Goal: Use online tool/utility: Utilize a website feature to perform a specific function

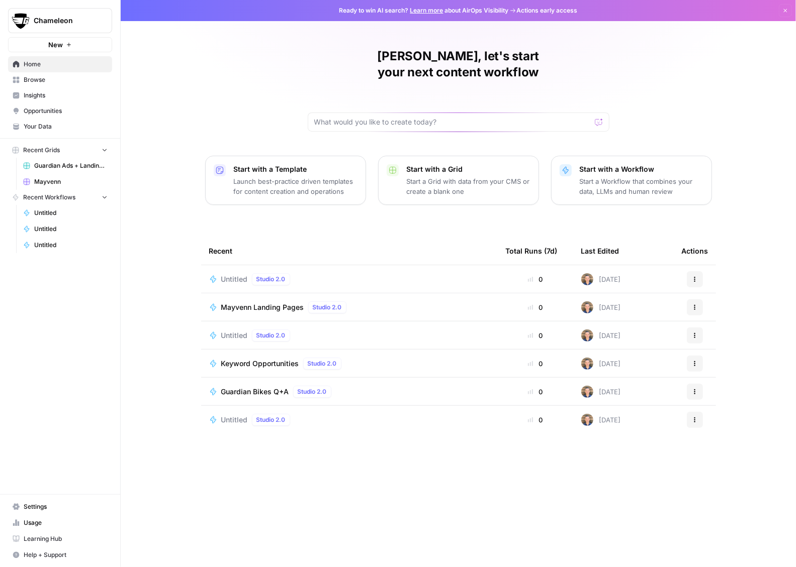
click at [79, 30] on button "Chameleon" at bounding box center [60, 20] width 104 height 25
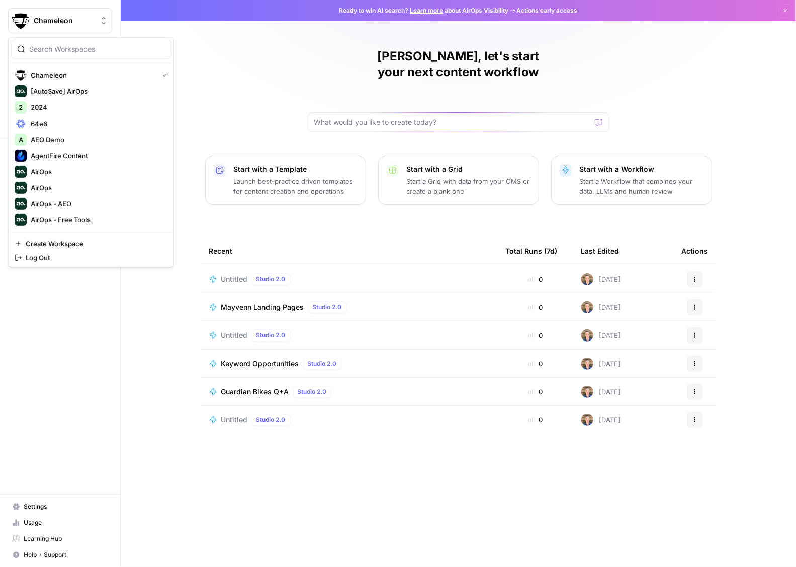
click at [72, 53] on input "search" at bounding box center [97, 49] width 136 height 10
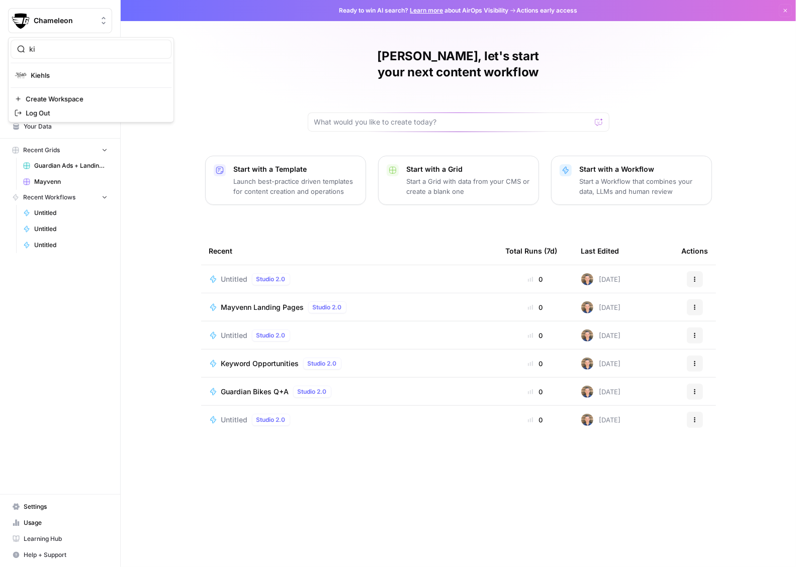
type input "ki"
click button "Kiehls" at bounding box center [91, 75] width 161 height 16
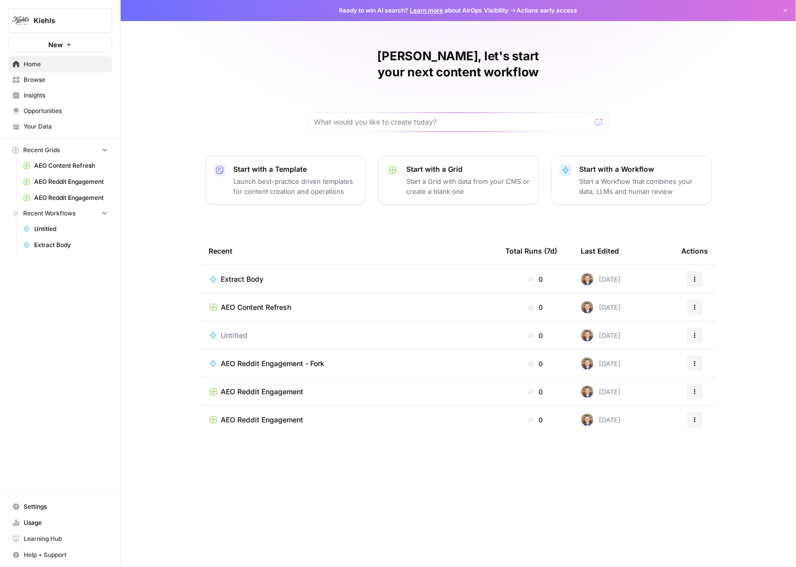
click at [195, 232] on div "[PERSON_NAME], let's start your next content workflow Start with a Template Lau…" at bounding box center [458, 283] width 675 height 567
click at [42, 107] on span "Opportunities" at bounding box center [66, 111] width 84 height 9
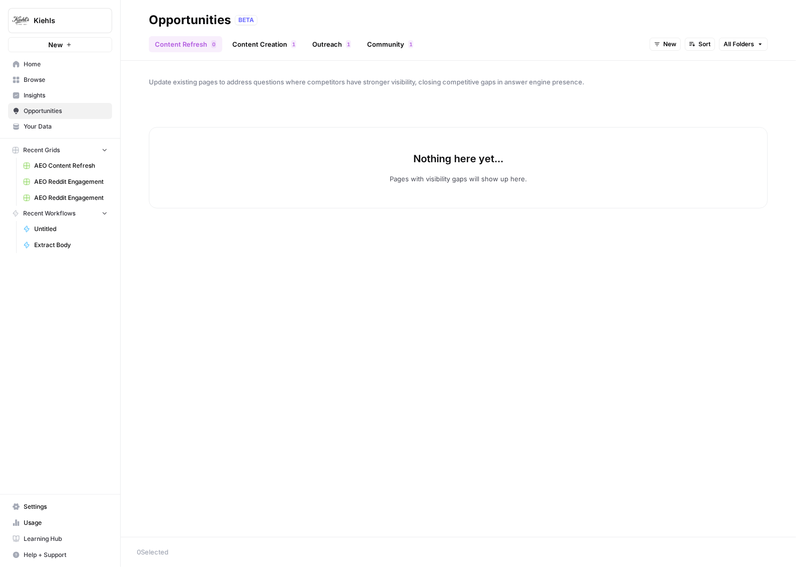
click at [269, 41] on link "Content Creation 1" at bounding box center [264, 44] width 76 height 16
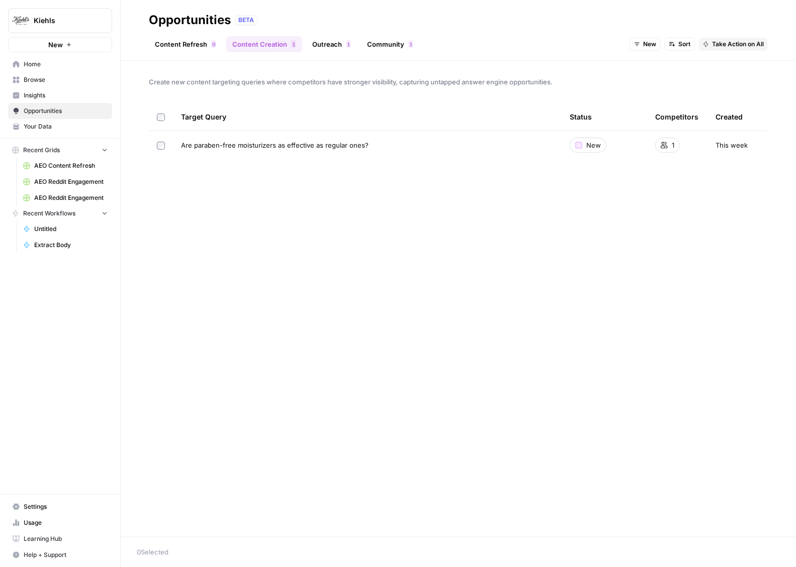
click at [335, 44] on link "Outreach 1" at bounding box center [331, 44] width 51 height 16
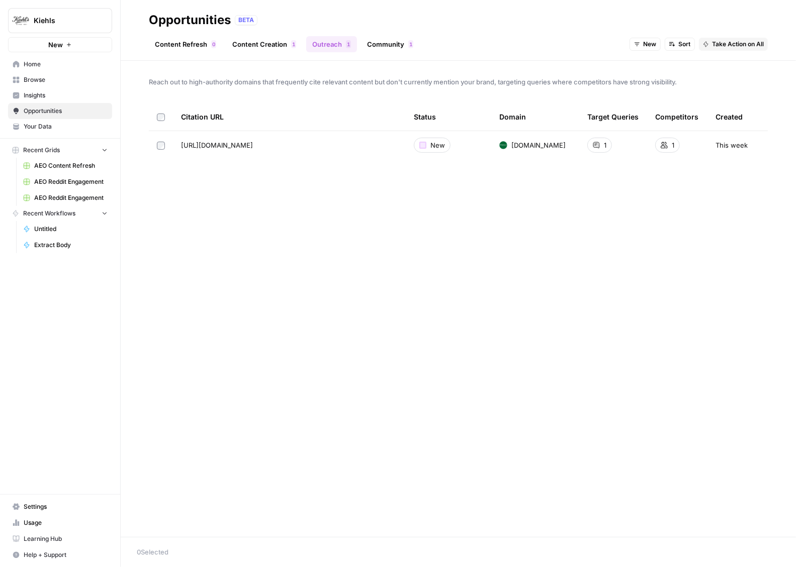
click at [388, 54] on header "Opportunities BETA Content Refresh 0 Content Creation 1 Outreach 1 Community 1 …" at bounding box center [458, 30] width 675 height 61
click at [386, 43] on link "Community 1" at bounding box center [390, 44] width 58 height 16
drag, startPoint x: 144, startPoint y: 15, endPoint x: 458, endPoint y: 188, distance: 359.2
click at [458, 188] on div "Opportunities BETA Content Refresh 0 Content Creation 1 Outreach 1 Community 1 …" at bounding box center [458, 283] width 675 height 567
click at [458, 188] on div "Engage authentically in Reddit discussions where competitors have visibility ad…" at bounding box center [458, 299] width 675 height 476
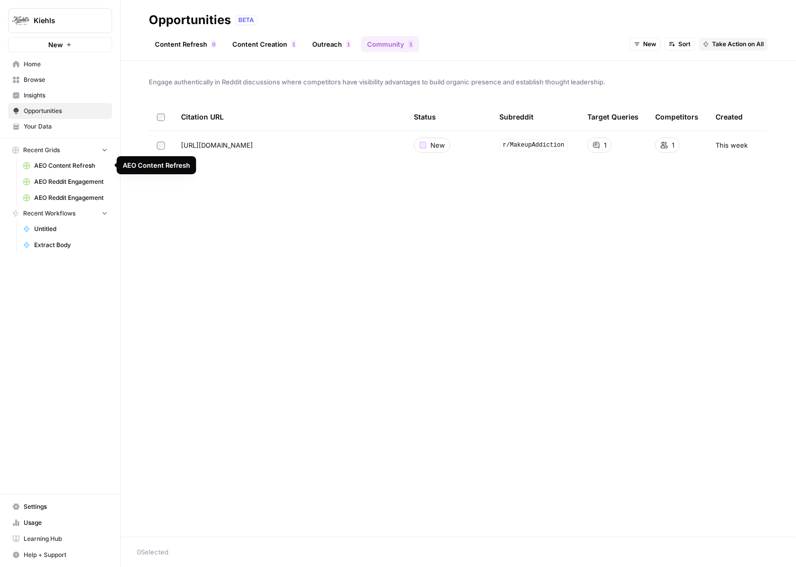
click at [62, 164] on span "AEO Content Refresh" at bounding box center [70, 165] width 73 height 9
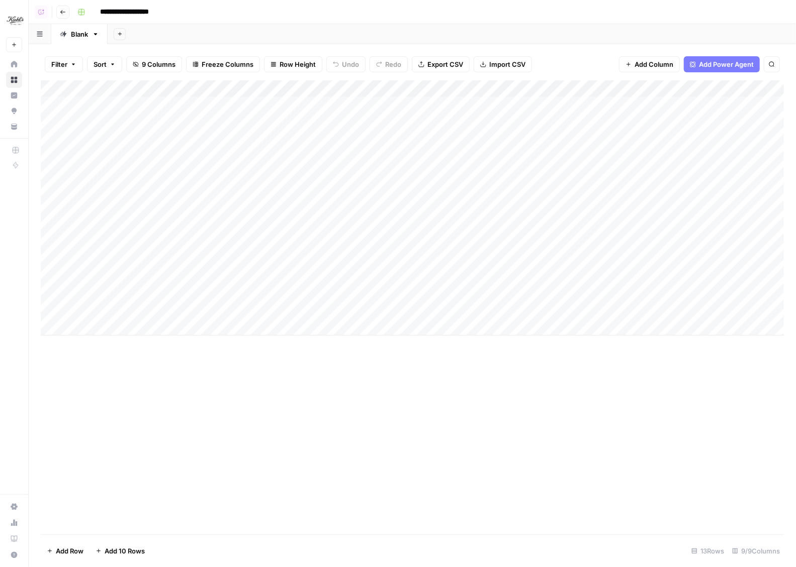
click at [336, 103] on div "Add Column" at bounding box center [412, 207] width 743 height 255
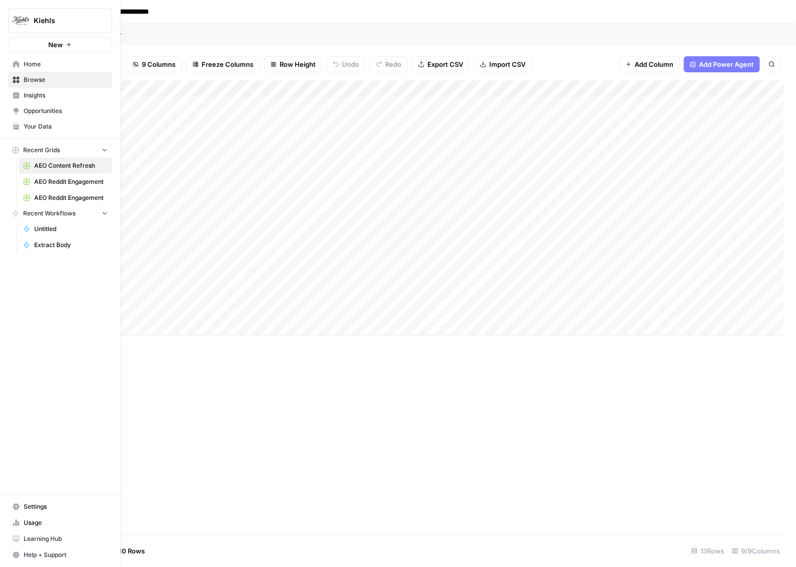
click at [40, 67] on span "Home" at bounding box center [66, 64] width 84 height 9
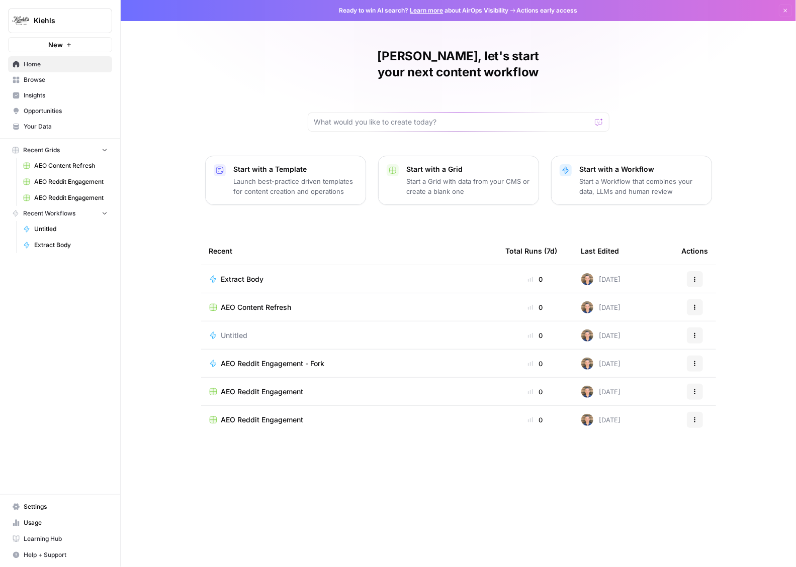
click at [41, 83] on span "Browse" at bounding box center [66, 79] width 84 height 9
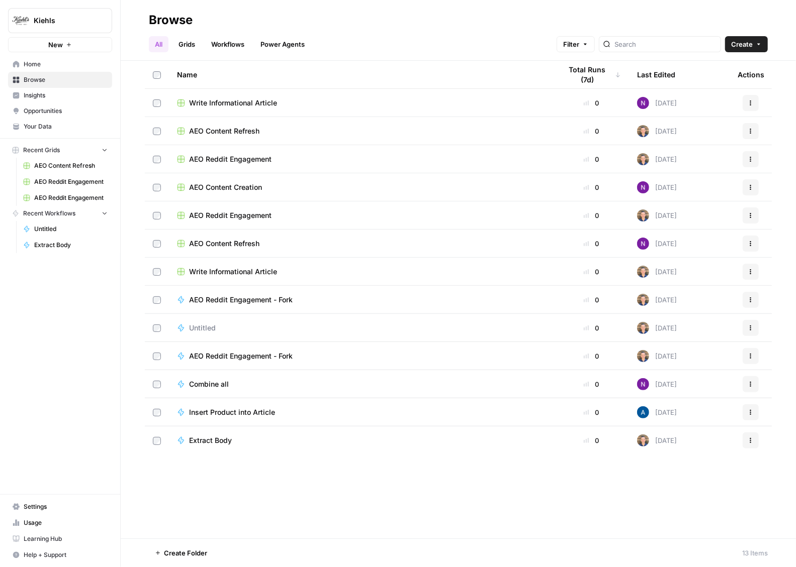
click at [182, 45] on link "Grids" at bounding box center [186, 44] width 29 height 16
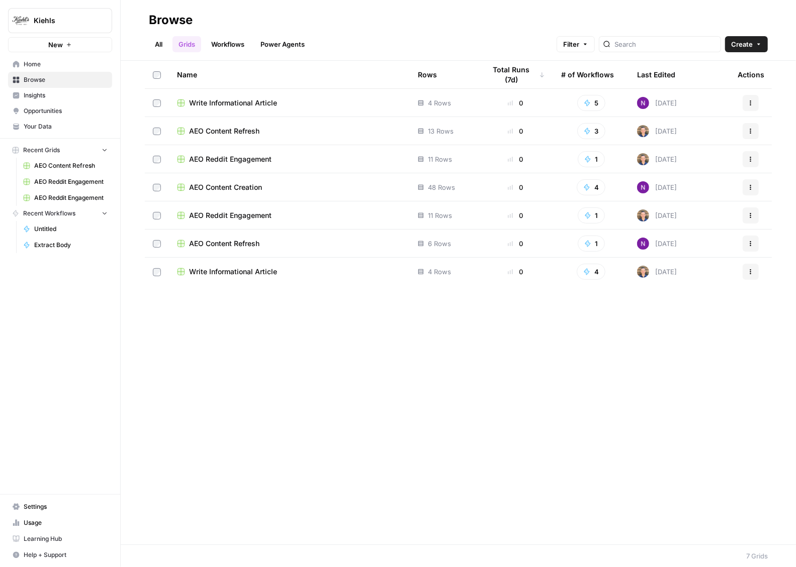
click at [248, 187] on span "AEO Content Creation" at bounding box center [225, 187] width 73 height 10
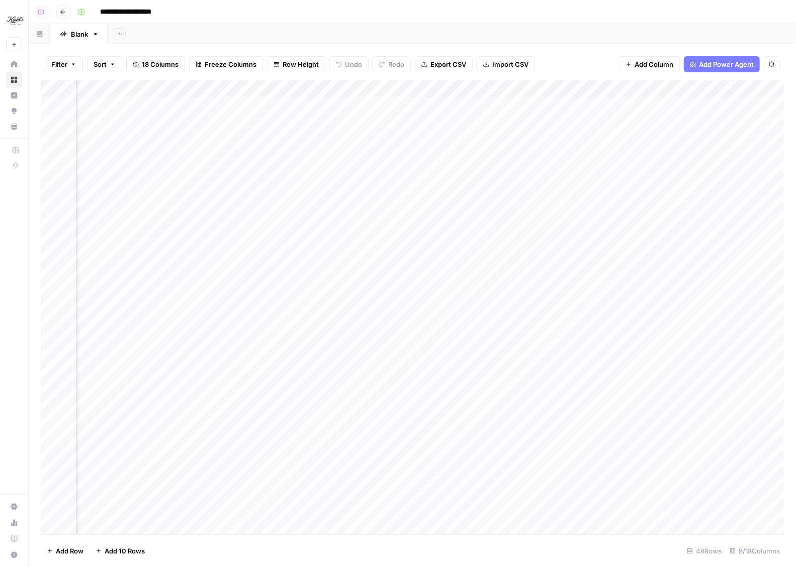
scroll to position [0, 137]
click at [508, 91] on div "Add Column" at bounding box center [412, 307] width 743 height 454
click at [451, 183] on span "Fork Power Agent" at bounding box center [469, 187] width 88 height 10
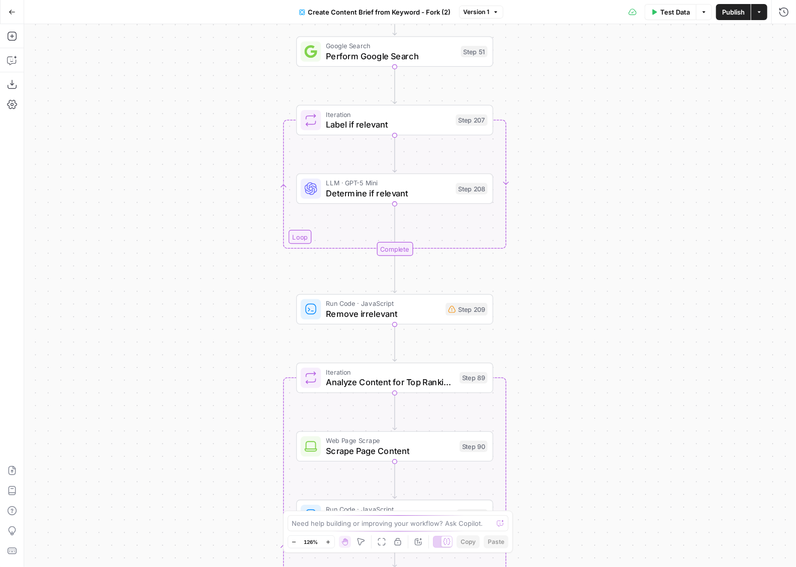
drag, startPoint x: 467, startPoint y: 156, endPoint x: 549, endPoint y: 366, distance: 225.9
click at [549, 366] on div "Workflow Input Settings Inputs Google Search Perform Google Search Step 51 Loop…" at bounding box center [409, 295] width 771 height 543
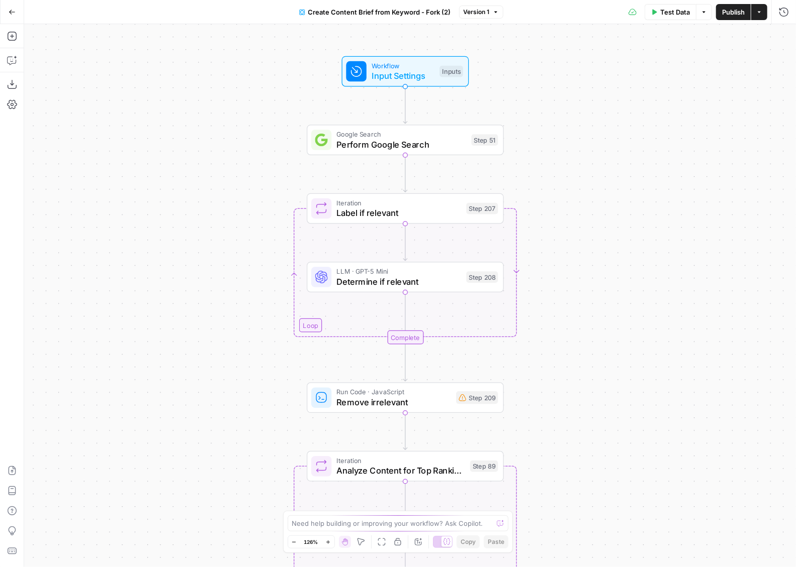
drag, startPoint x: 571, startPoint y: 219, endPoint x: 571, endPoint y: 327, distance: 108.1
click at [571, 327] on div "Workflow Input Settings Inputs Google Search Perform Google Search Step 51 Loop…" at bounding box center [409, 295] width 771 height 543
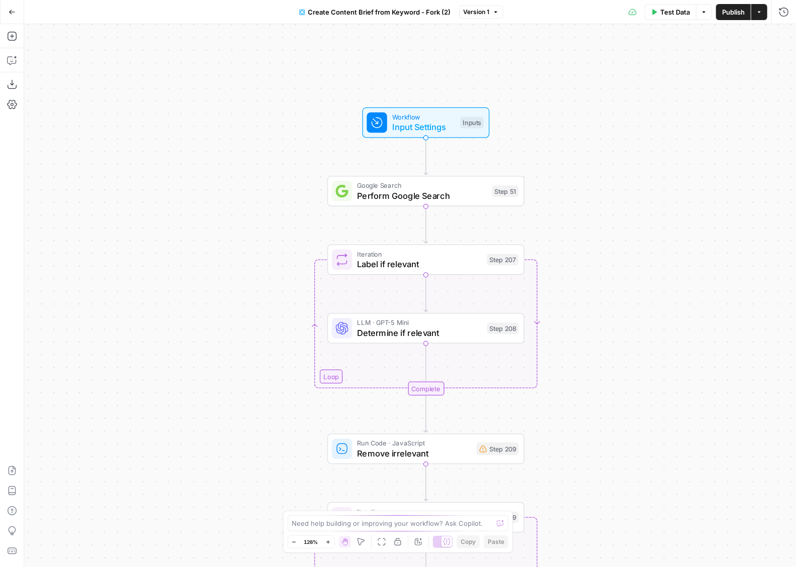
drag, startPoint x: 240, startPoint y: 269, endPoint x: 267, endPoint y: 265, distance: 27.4
click at [267, 265] on div "Workflow Input Settings Inputs Google Search Perform Google Search Step 51 Loop…" at bounding box center [409, 295] width 771 height 543
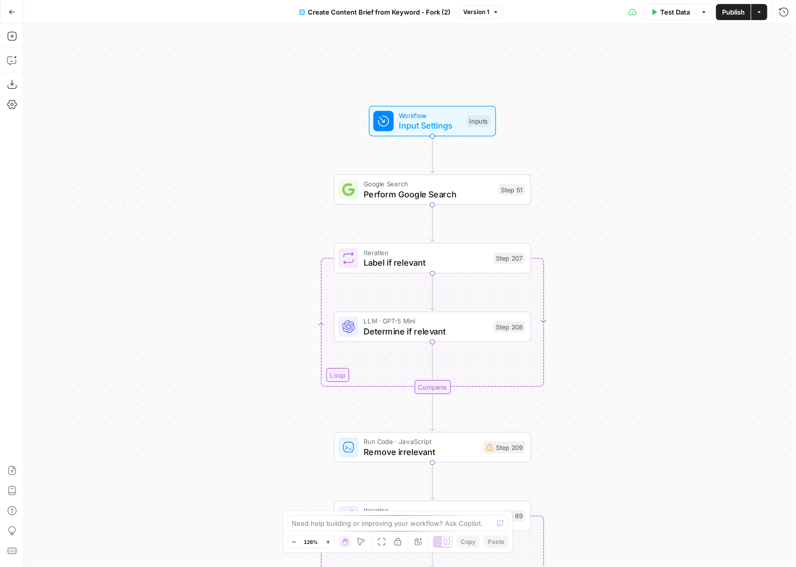
click at [20, 40] on div "Add Steps Copilot Download as JSON Settings Import JSON AirOps Academy Help Giv…" at bounding box center [12, 295] width 24 height 543
click at [5, 39] on button "Add Steps" at bounding box center [12, 36] width 16 height 16
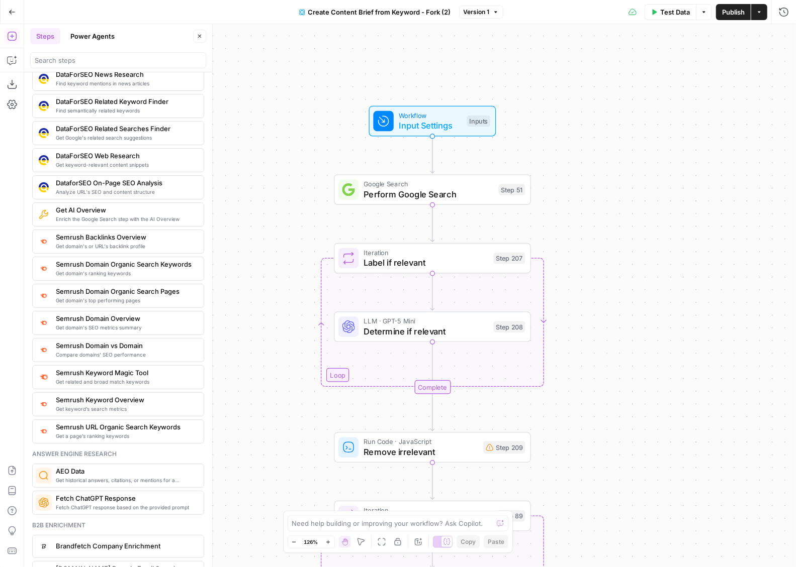
scroll to position [942, 0]
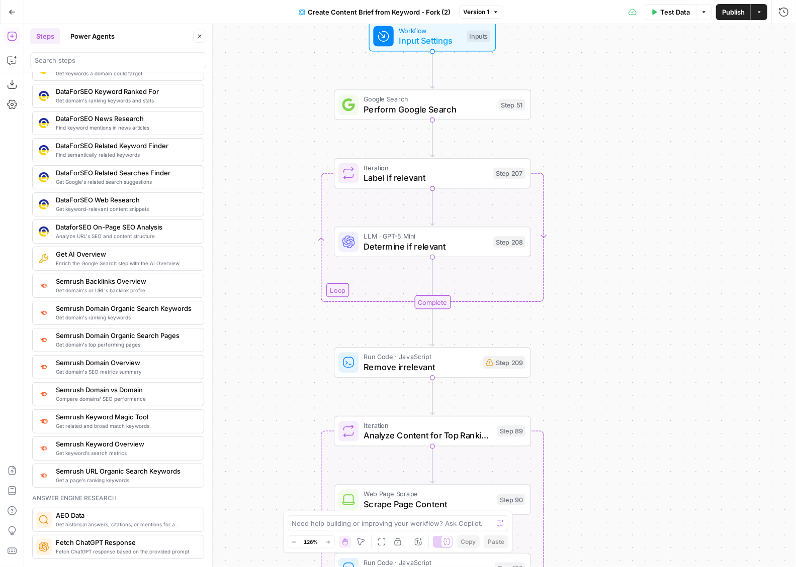
drag, startPoint x: 276, startPoint y: 394, endPoint x: 276, endPoint y: 309, distance: 84.9
click at [276, 309] on div "Workflow Input Settings Inputs Google Search Perform Google Search Step 51 Loop…" at bounding box center [409, 295] width 771 height 543
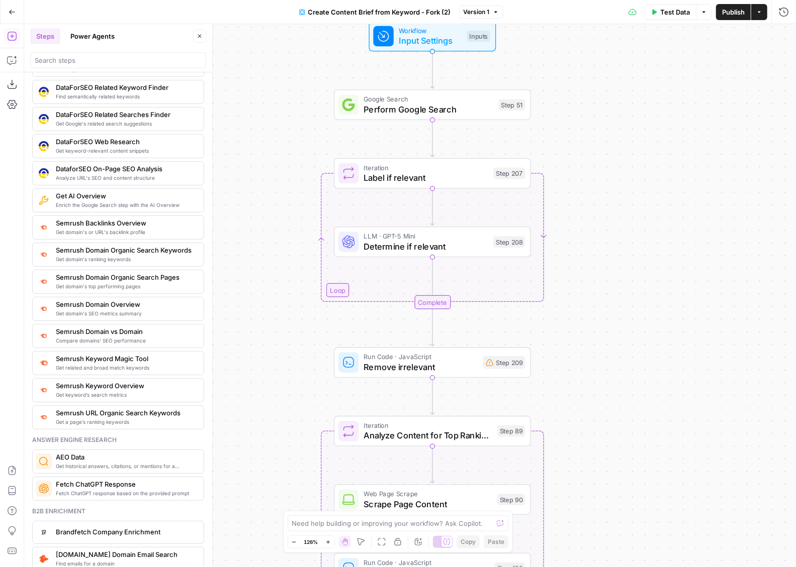
scroll to position [997, 0]
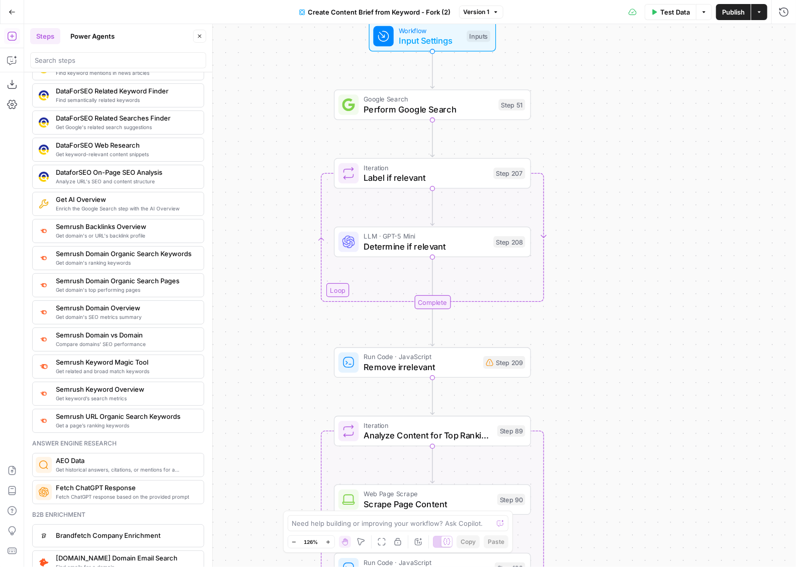
click at [90, 32] on button "Power Agents" at bounding box center [92, 36] width 56 height 16
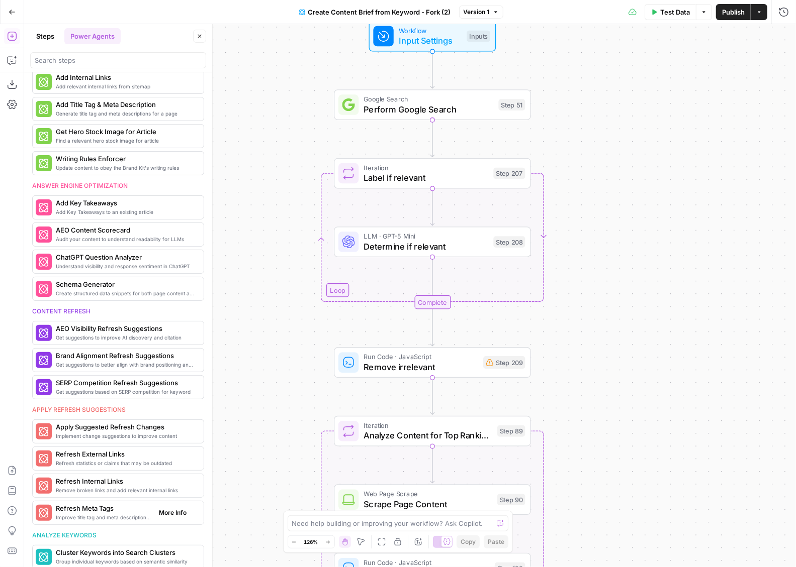
scroll to position [300, 0]
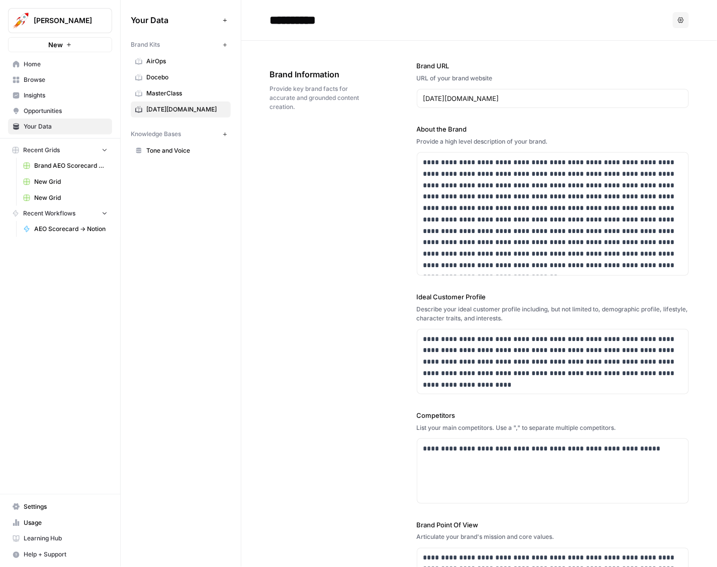
click at [173, 252] on div "Your Data Add Data Brand Kits New AirOps Docebo MasterClass monday.com Knowledg…" at bounding box center [181, 283] width 120 height 567
